Goal: Navigation & Orientation: Find specific page/section

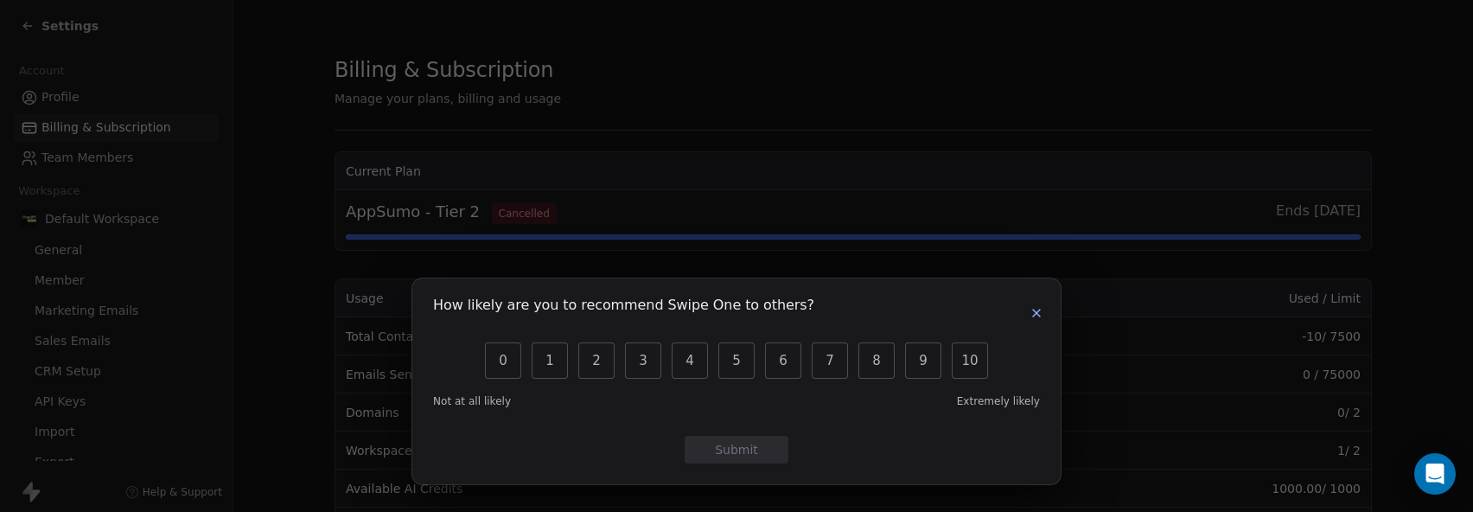
click at [1028, 313] on button "button" at bounding box center [1036, 313] width 21 height 21
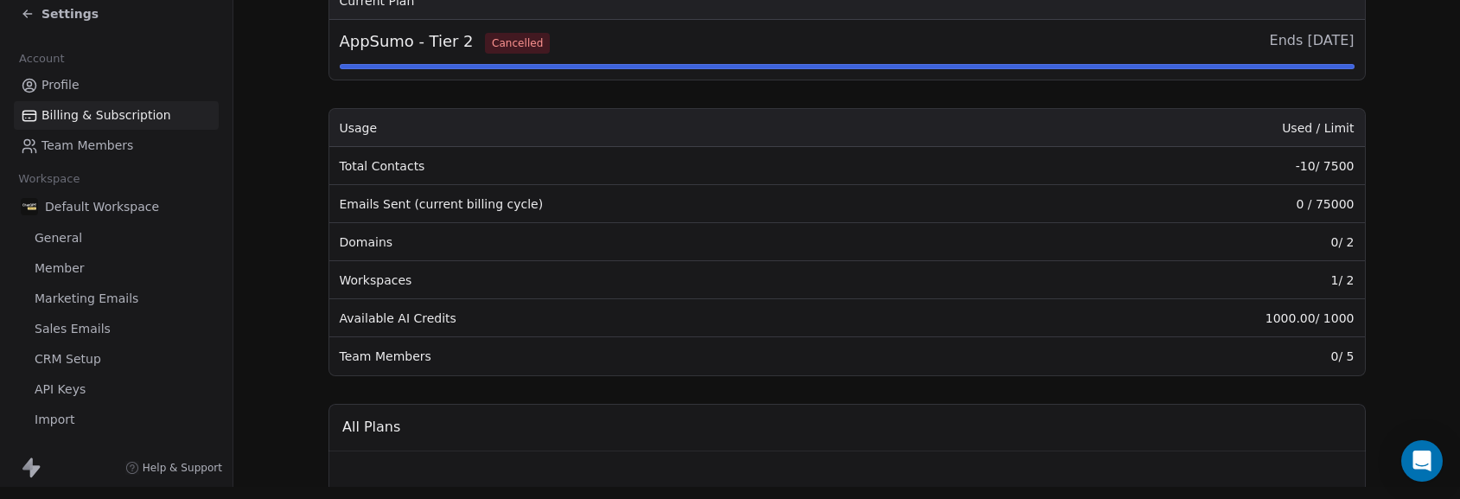
click at [62, 229] on span "General" at bounding box center [59, 238] width 48 height 18
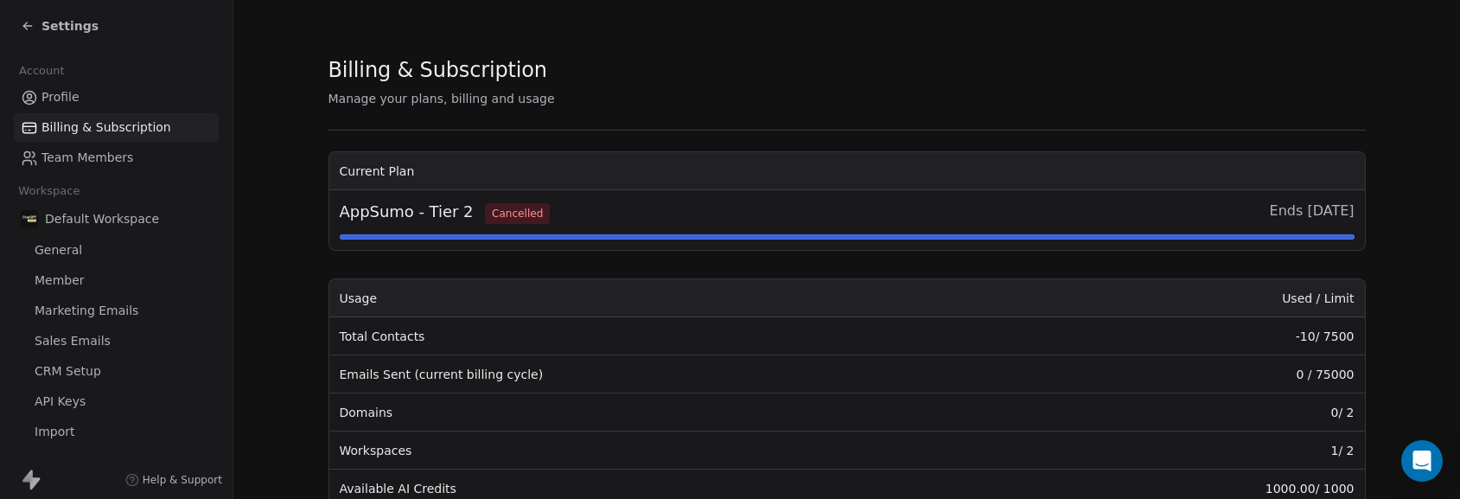
click at [412, 341] on td "Total Contacts" at bounding box center [677, 336] width 696 height 38
click at [88, 94] on link "Profile" at bounding box center [116, 97] width 205 height 29
click at [76, 202] on span "Workspace" at bounding box center [49, 191] width 76 height 26
click at [76, 213] on span "Default Workspace" at bounding box center [102, 218] width 114 height 17
click at [76, 229] on div "Default Workspace" at bounding box center [116, 218] width 205 height 31
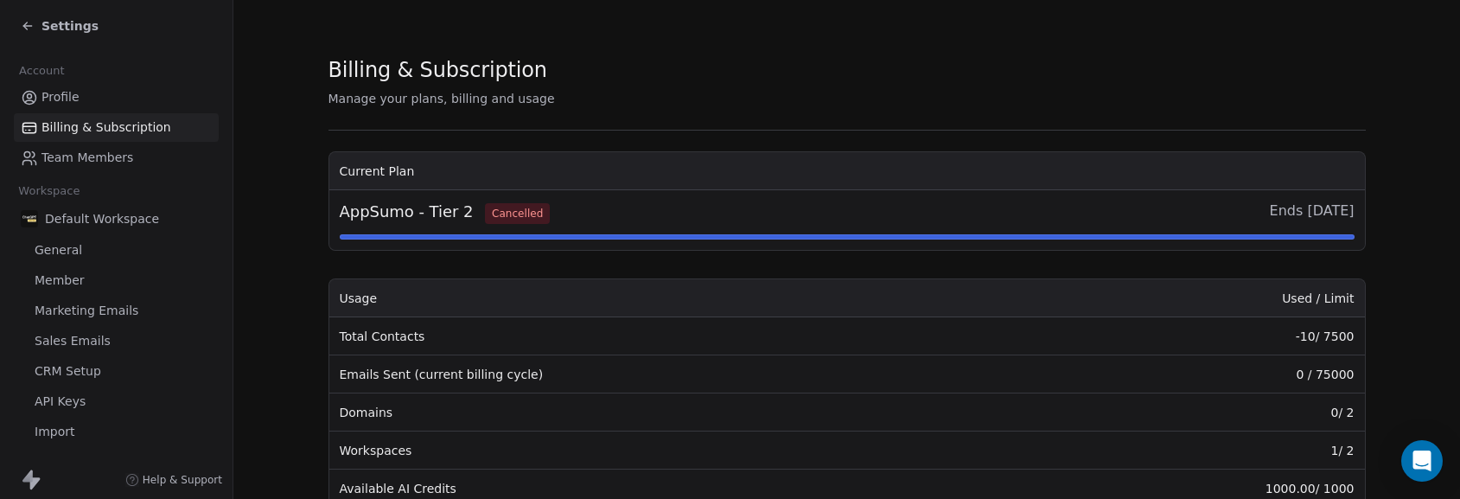
click at [60, 265] on div "Default Workspace General Member Marketing Emails Sales Emails CRM Setup API Ke…" at bounding box center [116, 339] width 205 height 273
click at [60, 239] on link "General" at bounding box center [116, 250] width 205 height 29
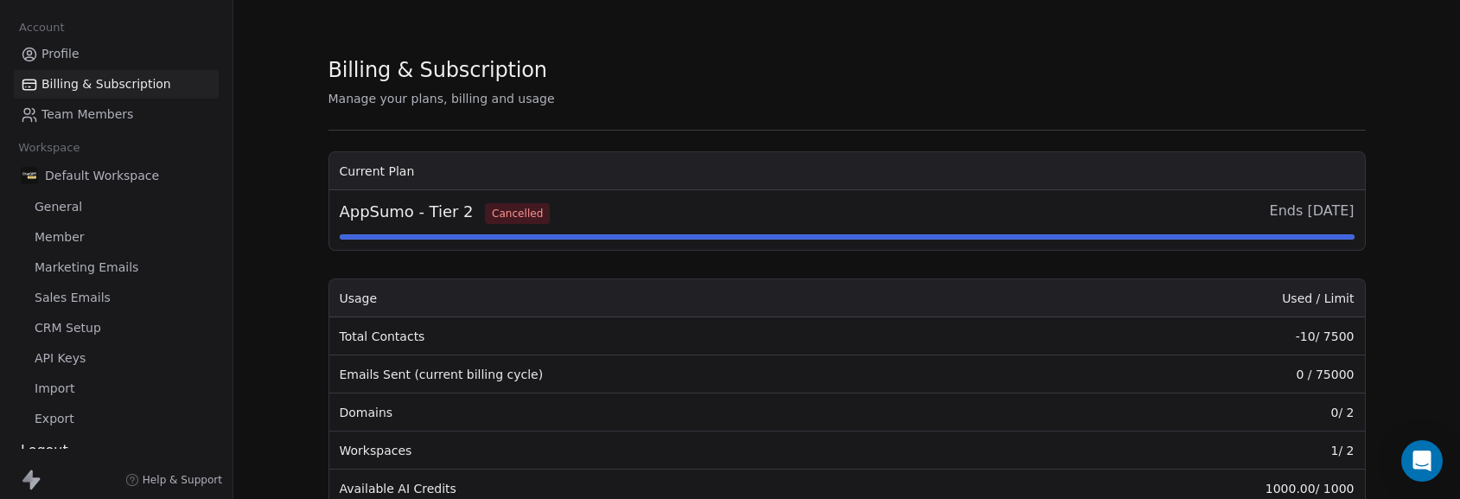
click at [52, 323] on span "CRM Setup" at bounding box center [68, 328] width 67 height 18
click at [52, 295] on span "Sales Emails" at bounding box center [73, 298] width 76 height 18
click at [54, 282] on div "Default Workspace General Member Marketing Emails Sales Emails CRM Setup API Ke…" at bounding box center [116, 296] width 205 height 273
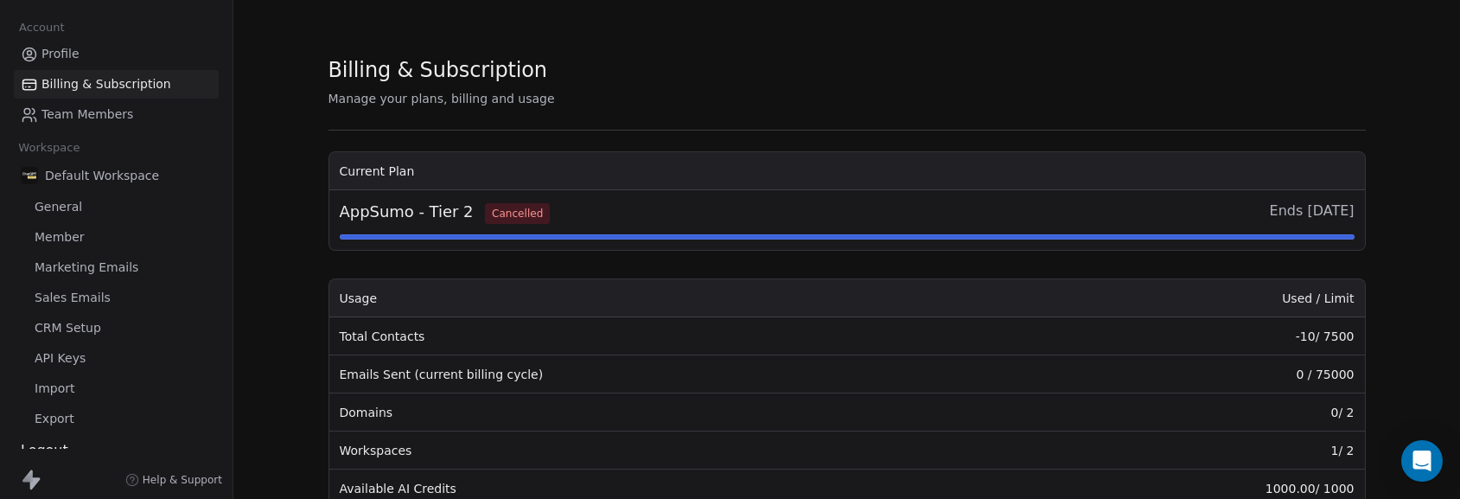
click at [56, 251] on link "Member" at bounding box center [116, 237] width 205 height 29
